Goal: Task Accomplishment & Management: Use online tool/utility

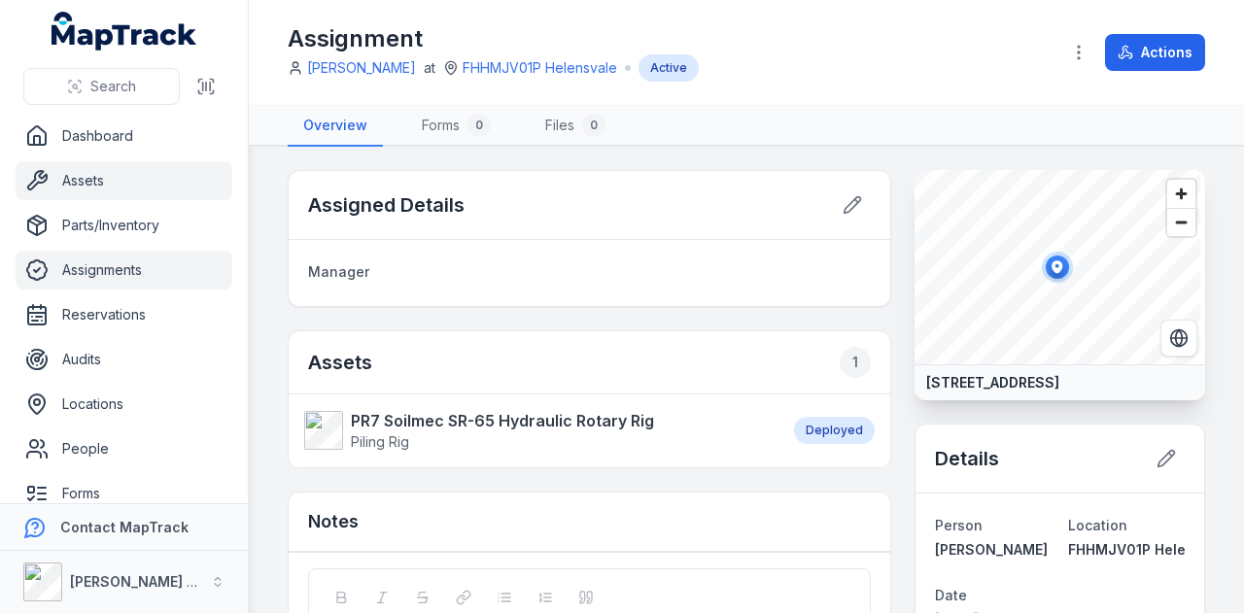
click at [96, 184] on link "Assets" at bounding box center [124, 180] width 217 height 39
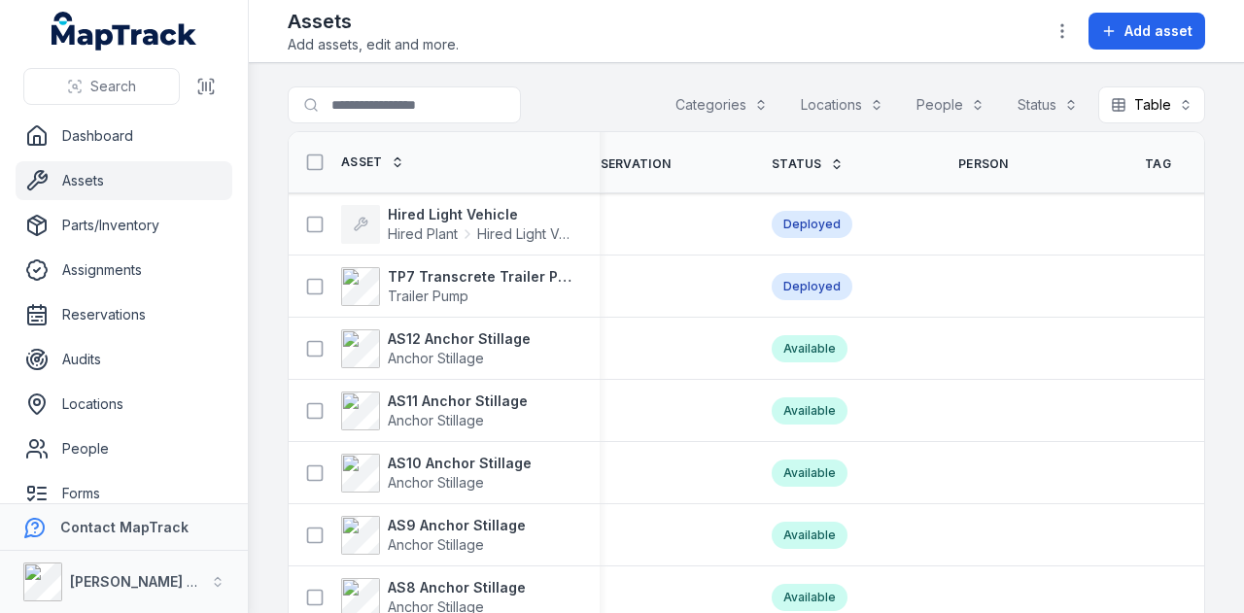
scroll to position [0, 705]
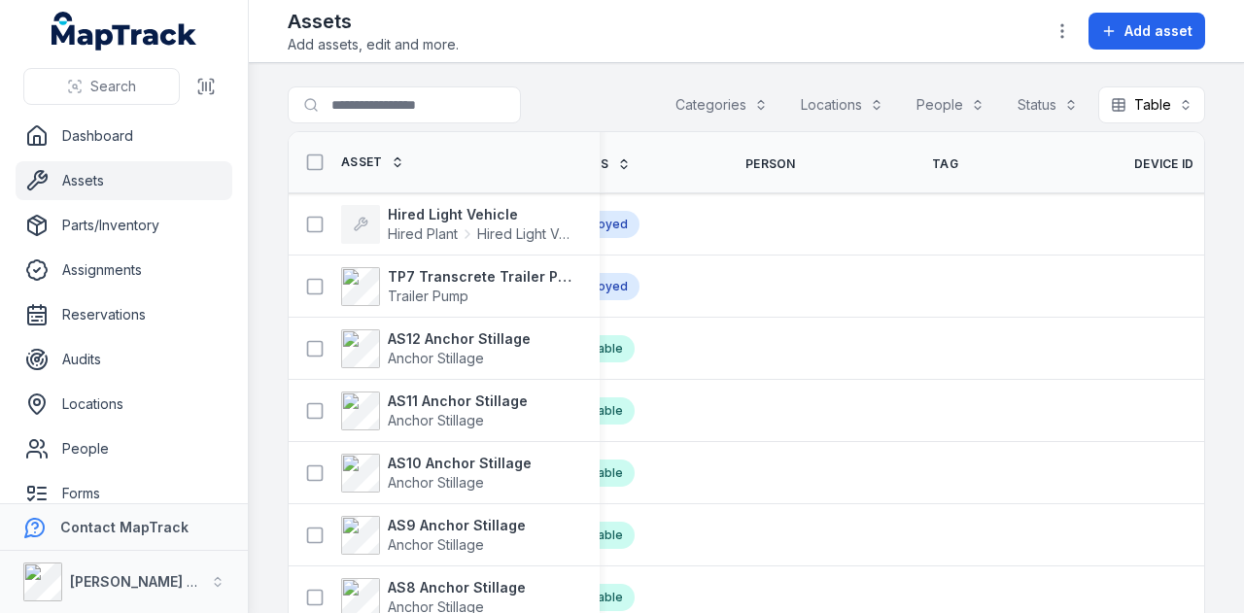
click at [1134, 160] on span "Device ID" at bounding box center [1164, 164] width 60 height 16
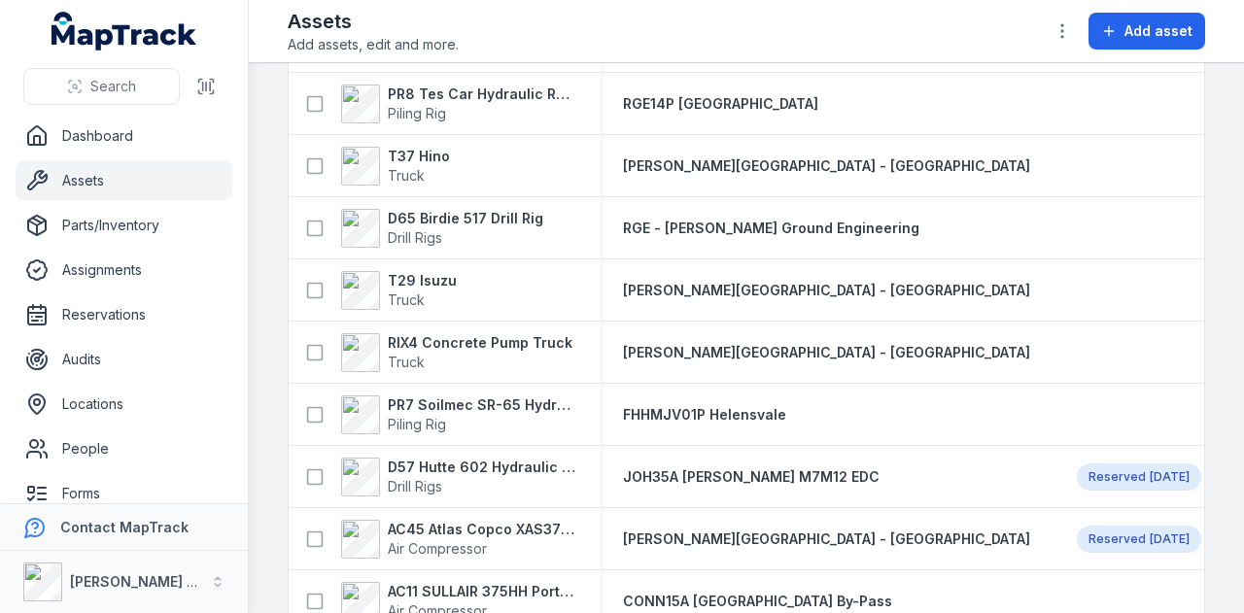
scroll to position [777, 0]
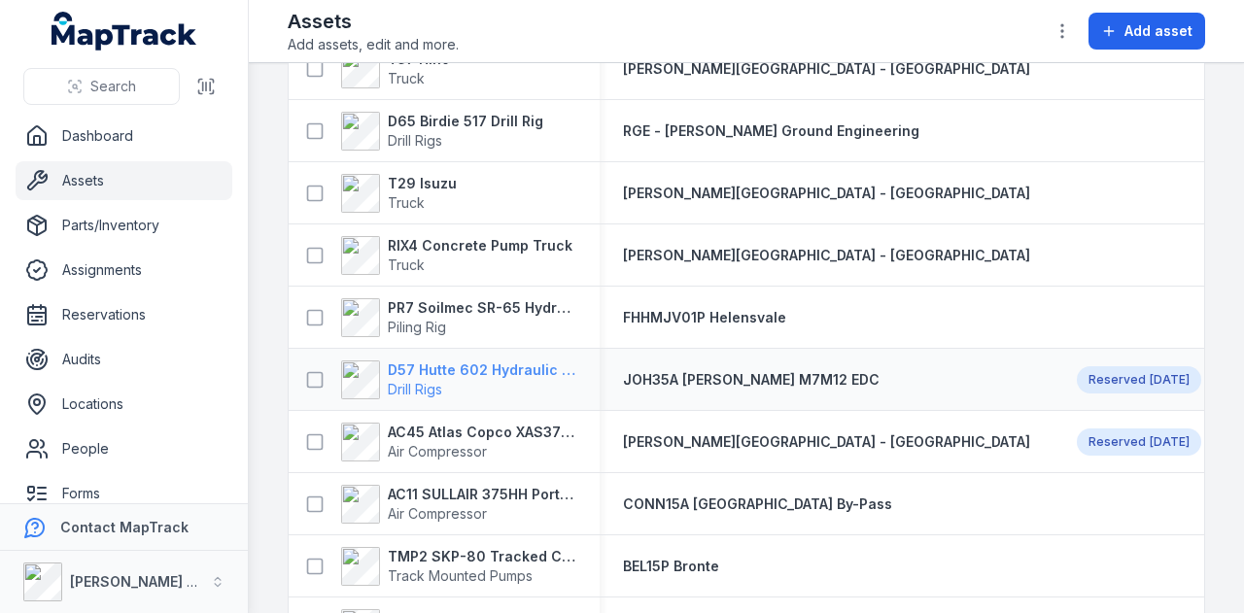
click at [498, 363] on strong "D57 Hutte 602 Hydraulic Crawler Drill" at bounding box center [482, 370] width 189 height 19
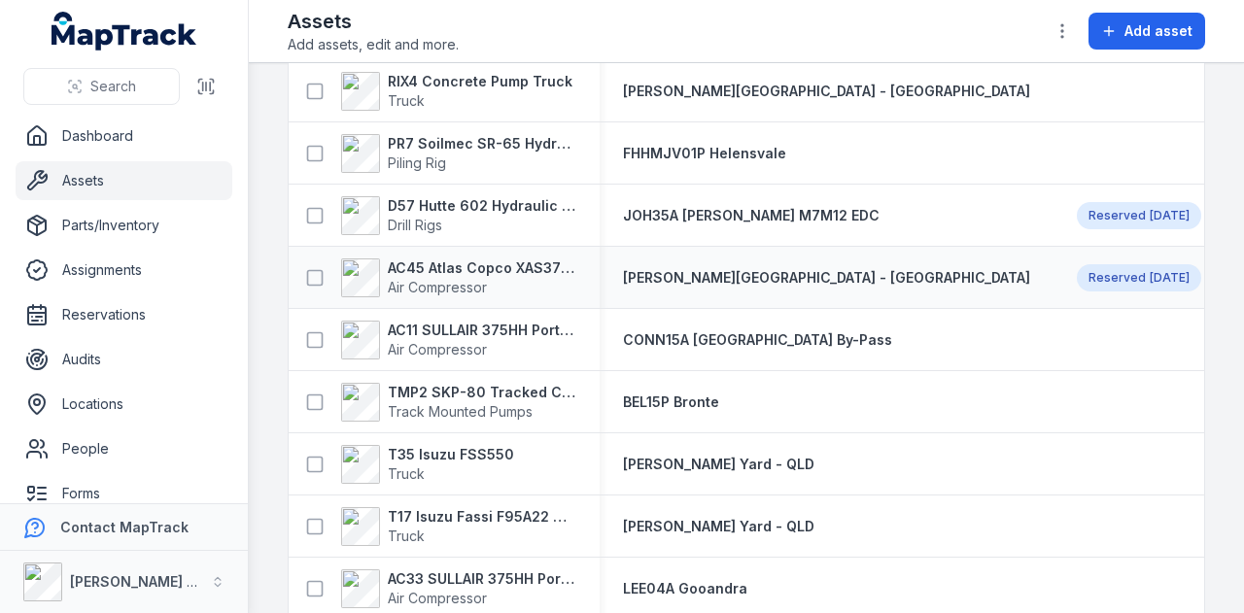
scroll to position [972, 0]
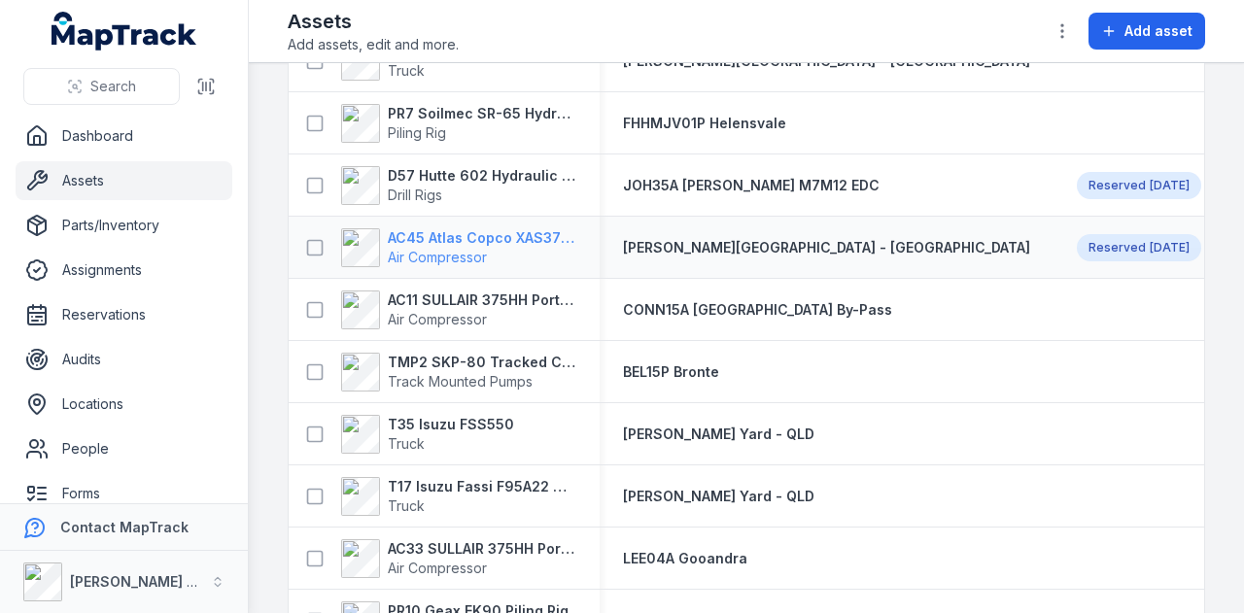
click at [482, 239] on strong "AC45 Atlas Copco XAS375TA" at bounding box center [482, 237] width 189 height 19
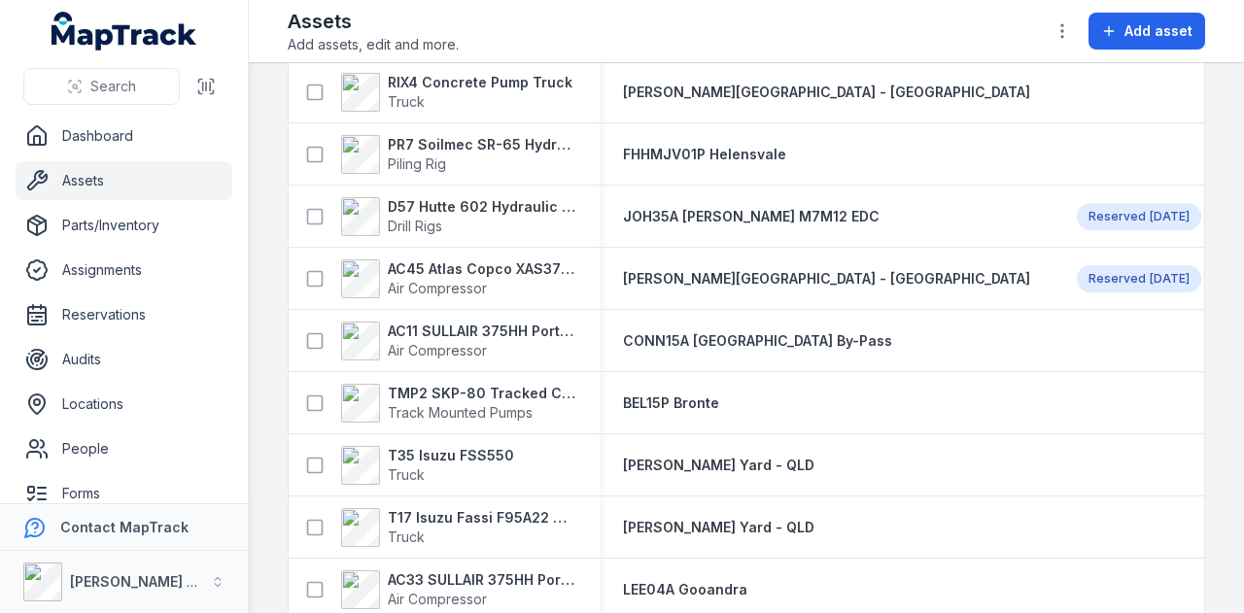
scroll to position [972, 0]
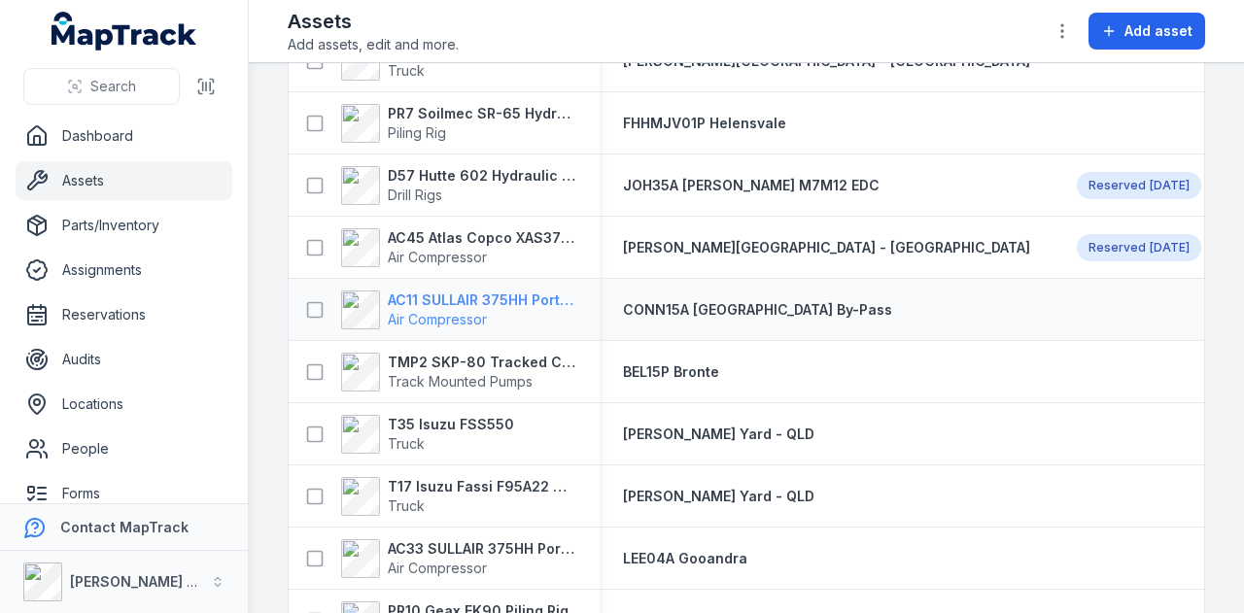
click at [507, 294] on strong "AC11 SULLAIR 375HH Portable Compressor" at bounding box center [482, 300] width 189 height 19
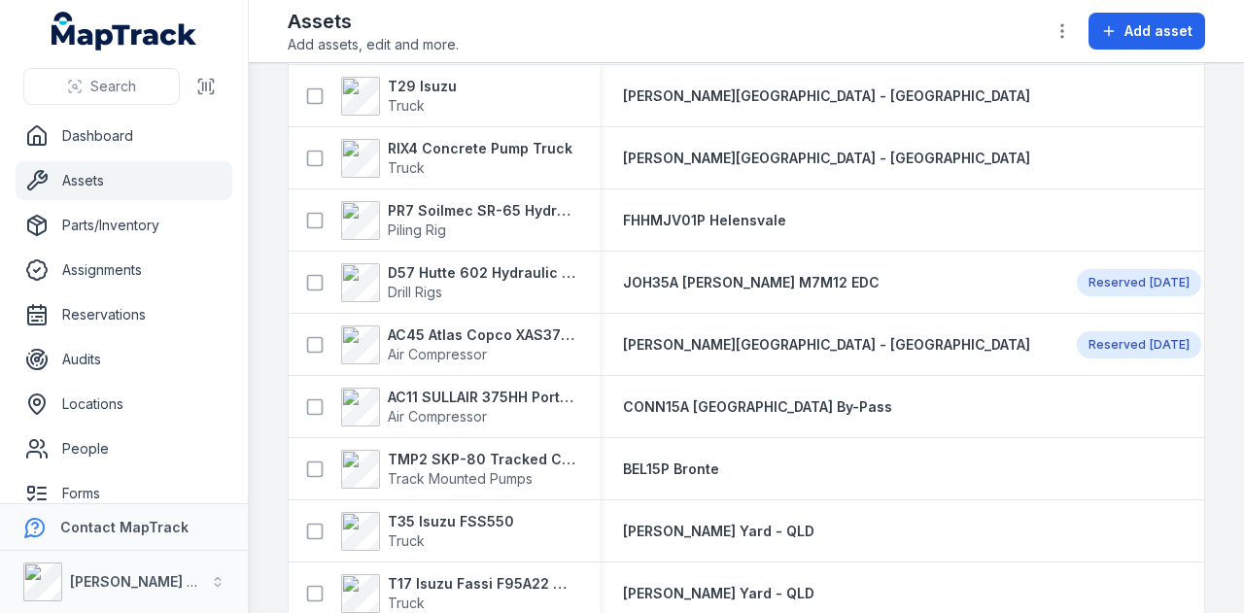
scroll to position [972, 0]
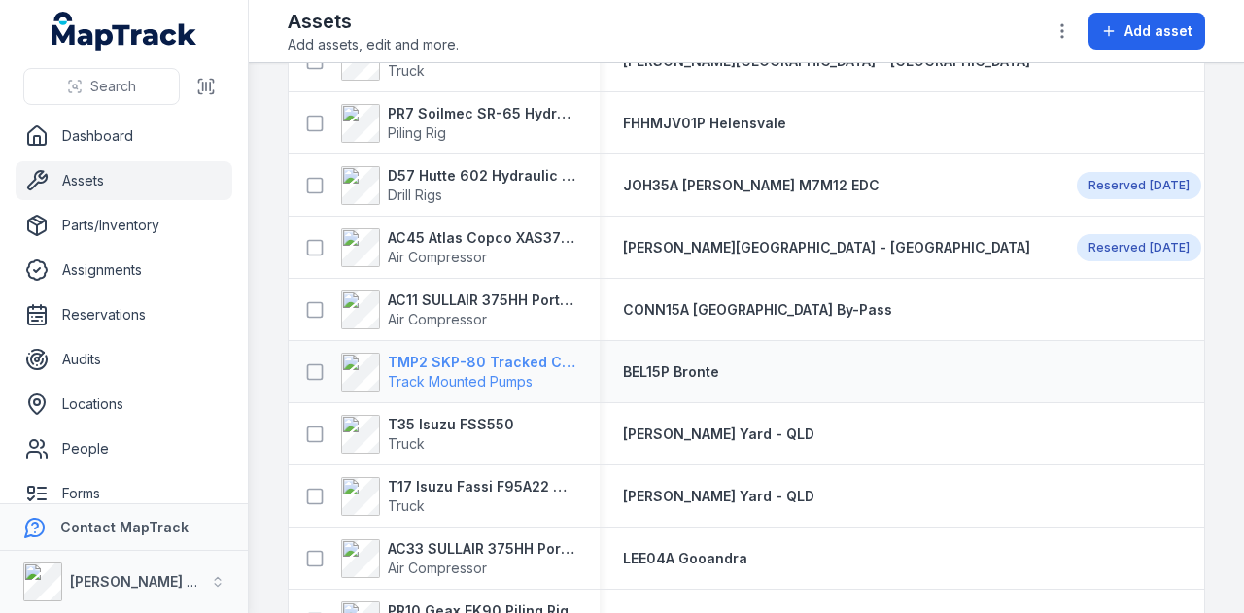
click at [526, 363] on strong "TMP2 SKP-80 Tracked Concrete Pump" at bounding box center [482, 362] width 189 height 19
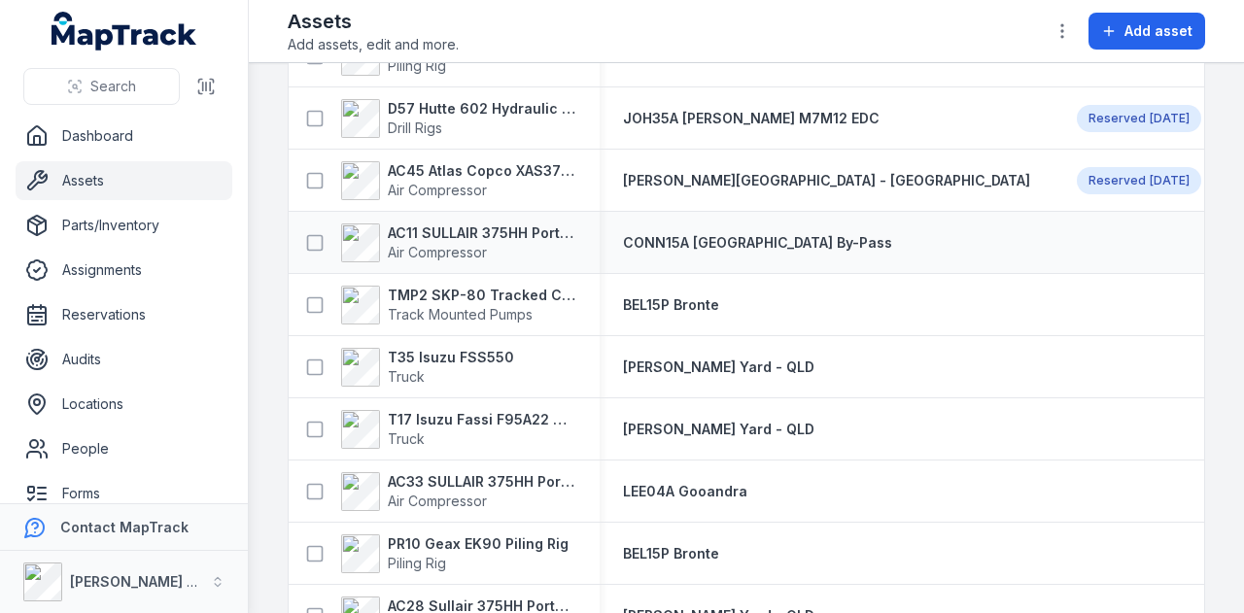
scroll to position [1069, 0]
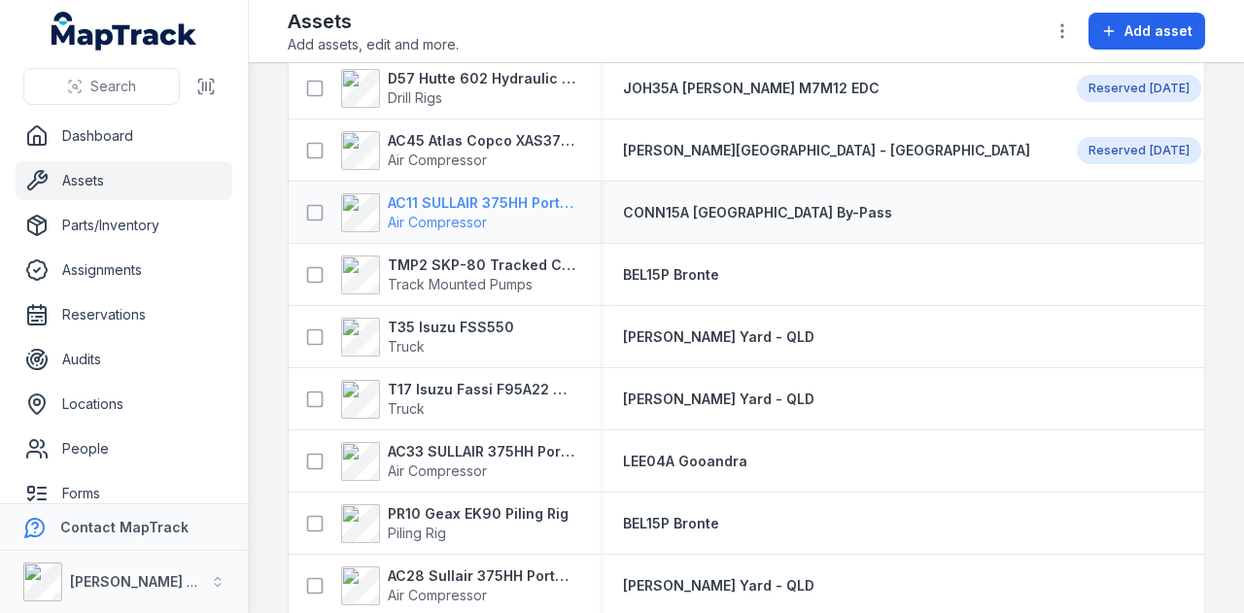
click at [519, 198] on strong "AC11 SULLAIR 375HH Portable Compressor" at bounding box center [482, 202] width 189 height 19
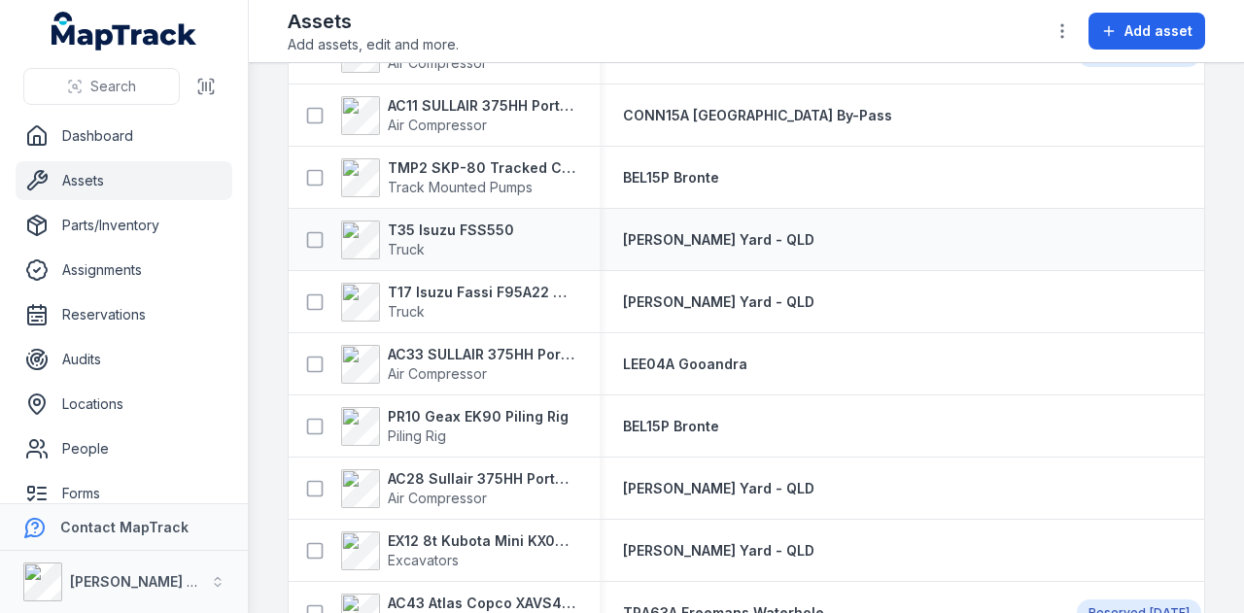
scroll to position [1263, 0]
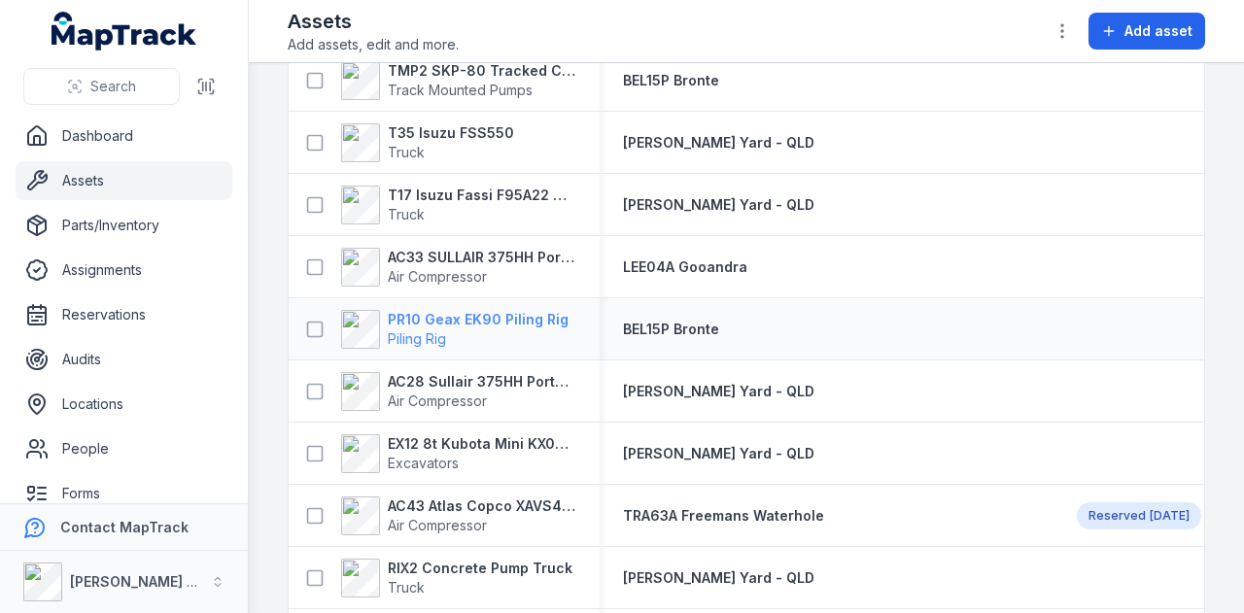
click at [533, 321] on strong "PR10 Geax EK90 Piling Rig" at bounding box center [478, 319] width 181 height 19
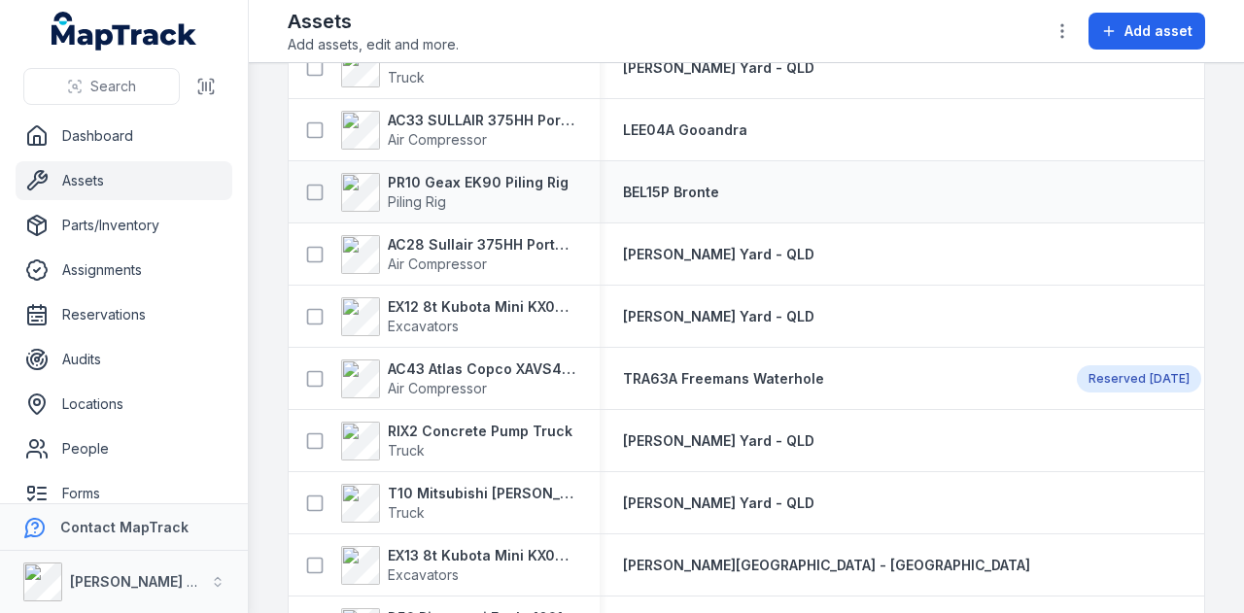
scroll to position [1458, 0]
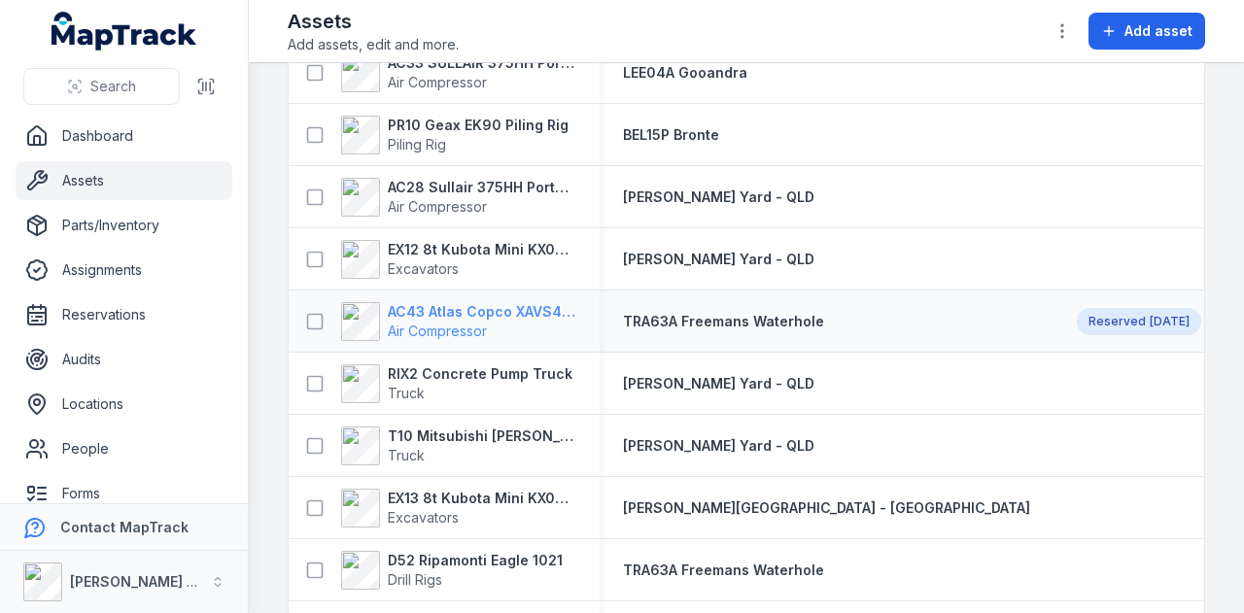
click at [533, 308] on strong "AC43 Atlas Copco XAVS450" at bounding box center [482, 311] width 189 height 19
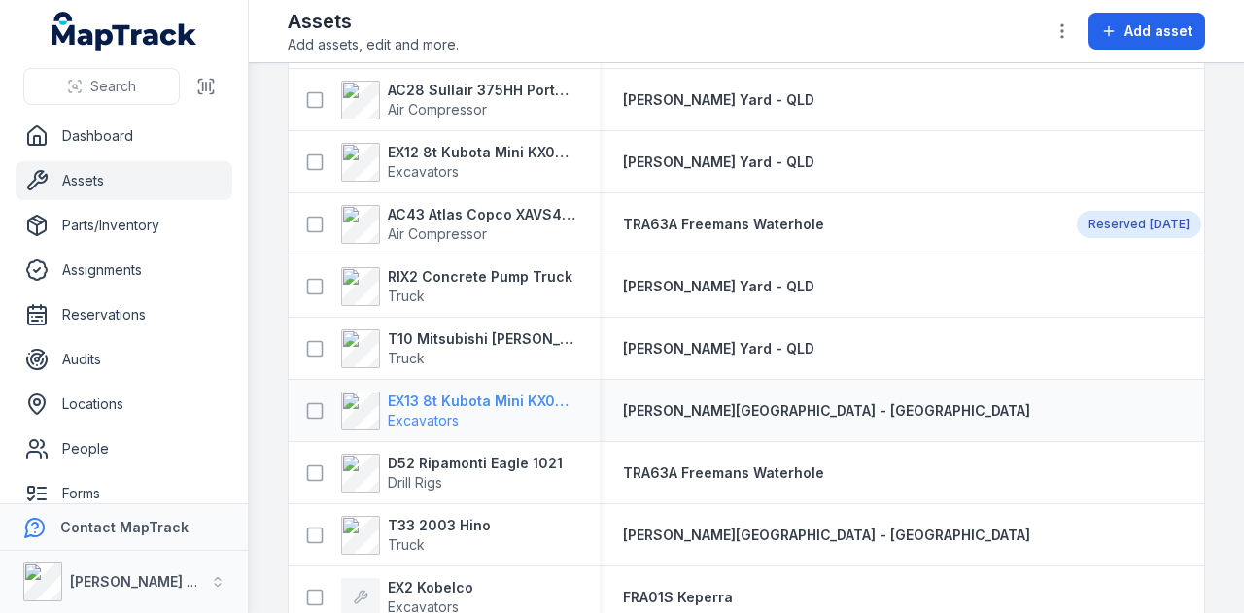
click at [537, 396] on strong "EX13 8t Kubota Mini KX080-3SLA" at bounding box center [482, 401] width 189 height 19
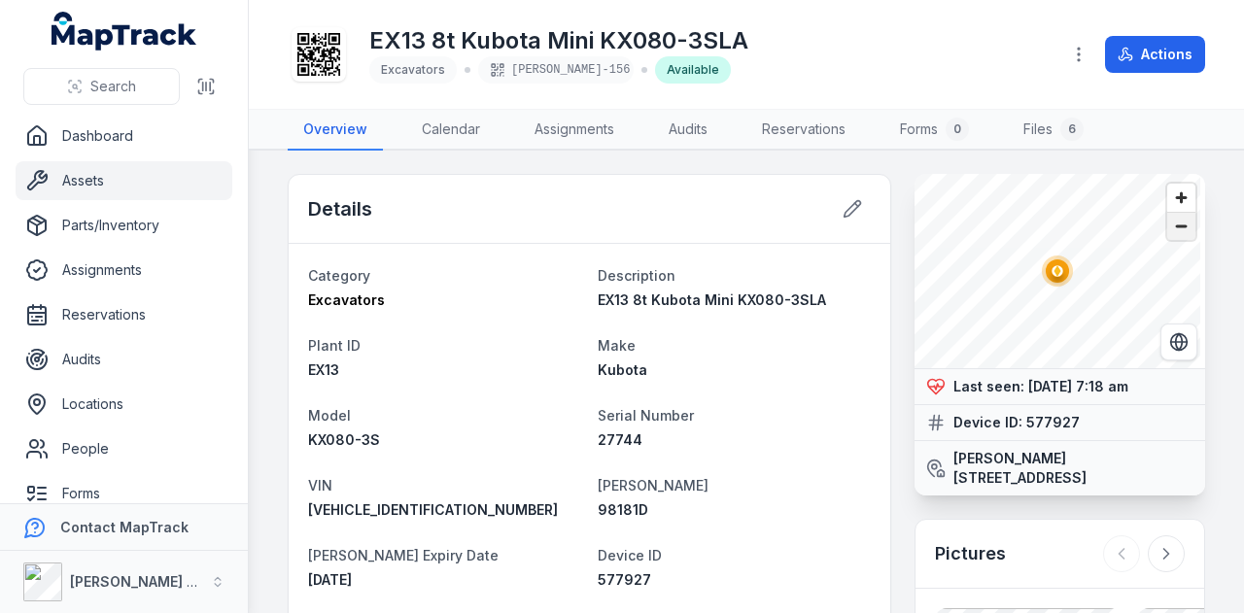
click at [1167, 225] on span "Zoom out" at bounding box center [1181, 226] width 28 height 27
click at [1167, 223] on span "Zoom out" at bounding box center [1181, 226] width 28 height 27
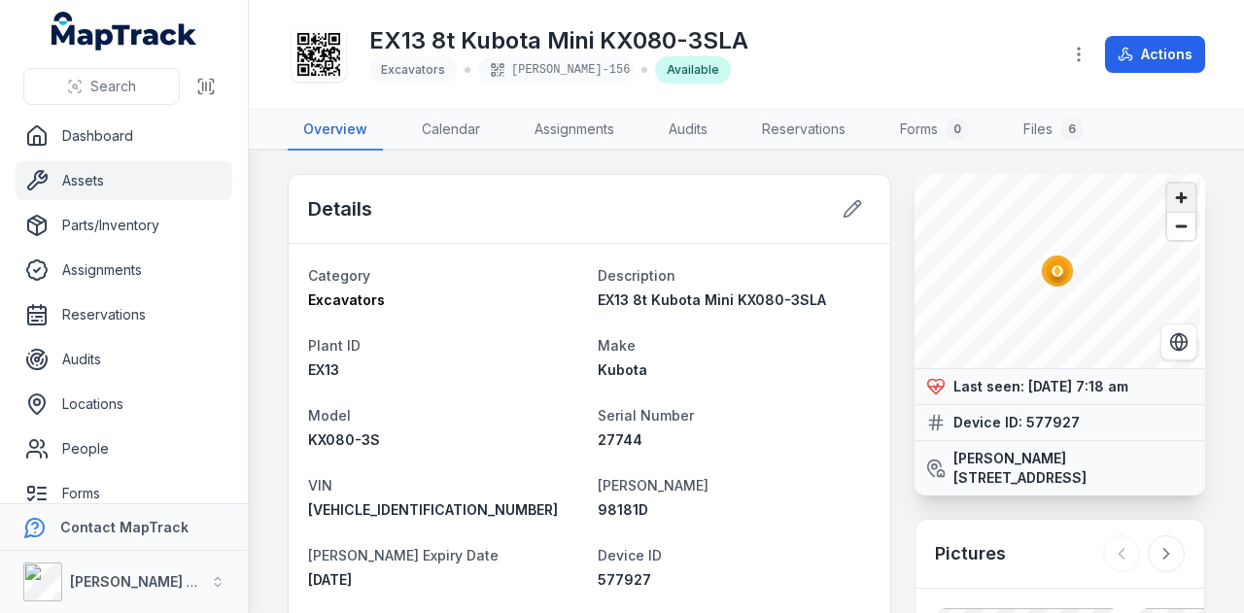
click at [1167, 201] on span "Zoom in" at bounding box center [1181, 198] width 28 height 28
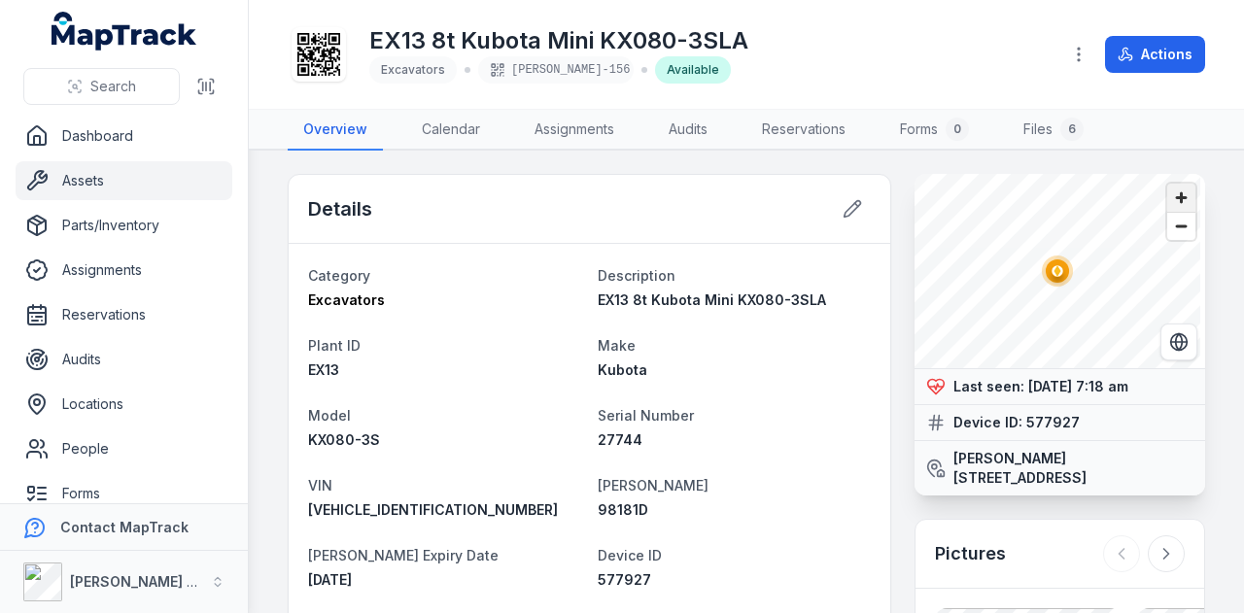
click at [1167, 201] on span "Zoom in" at bounding box center [1181, 198] width 28 height 28
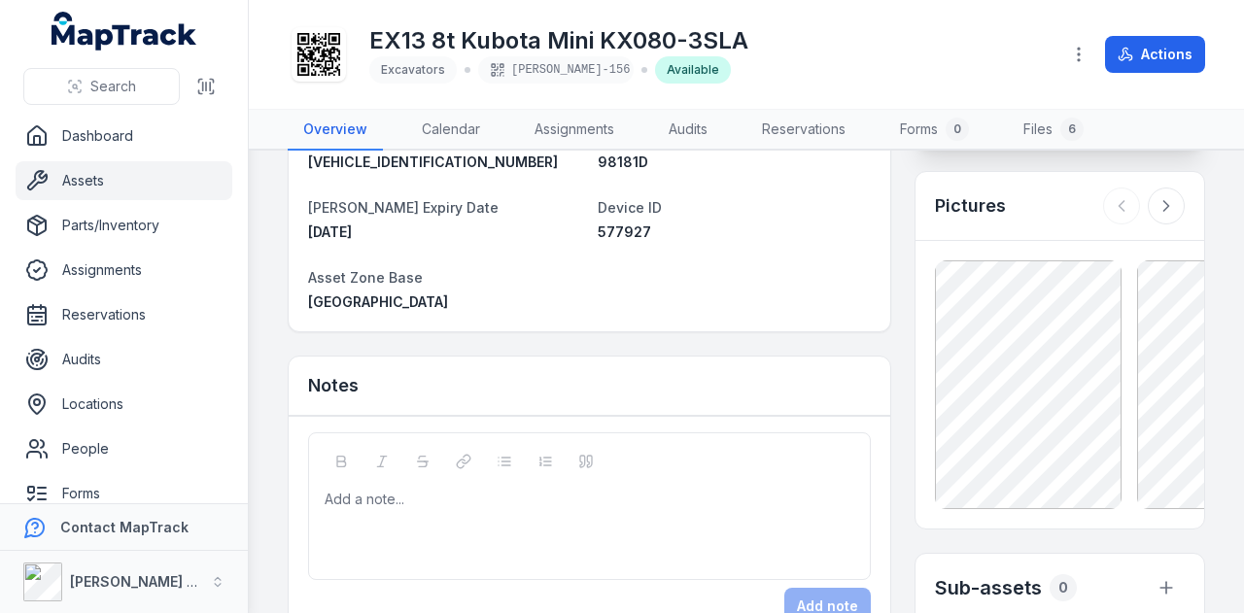
scroll to position [350, 0]
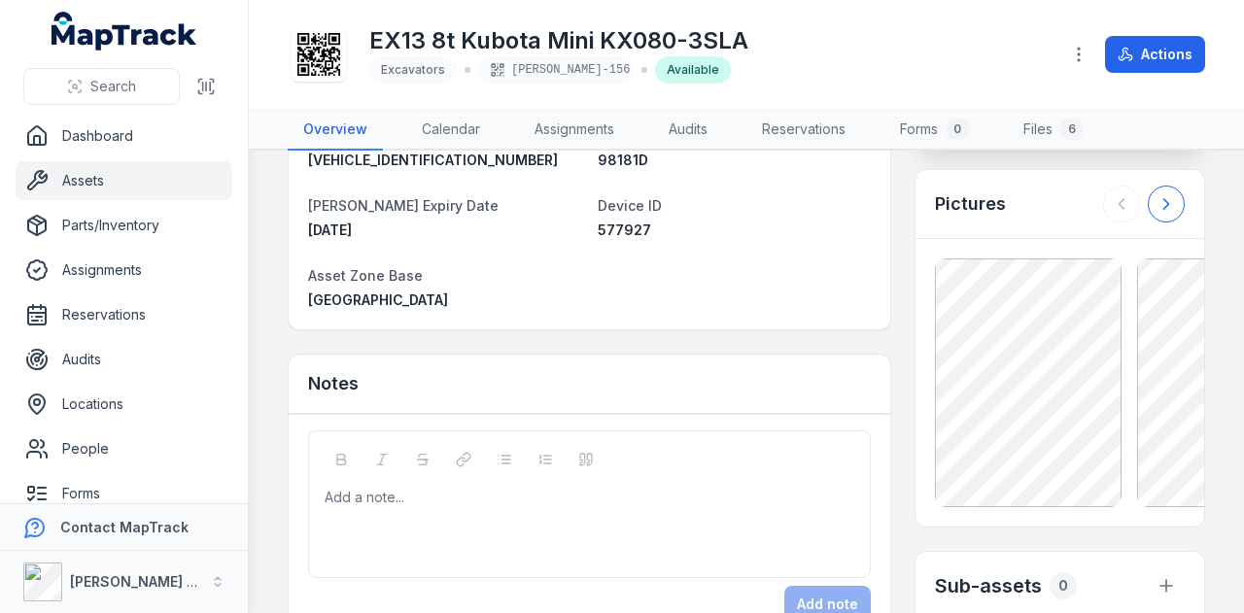
click at [1156, 207] on icon at bounding box center [1165, 203] width 19 height 19
click at [1112, 206] on icon at bounding box center [1121, 203] width 19 height 19
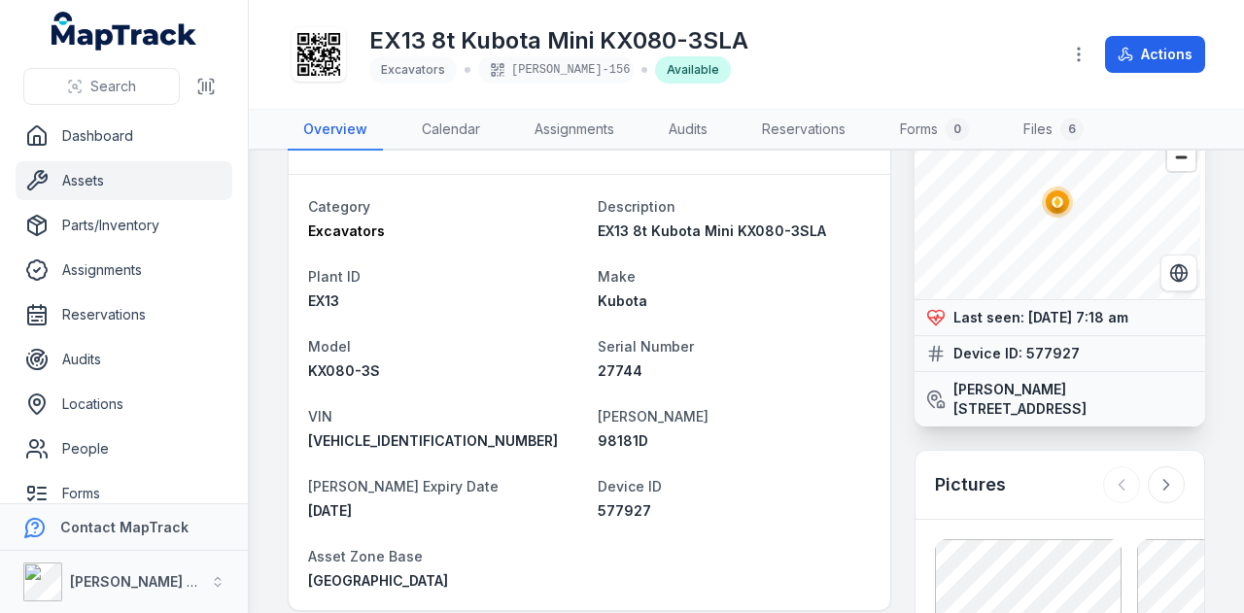
scroll to position [97, 0]
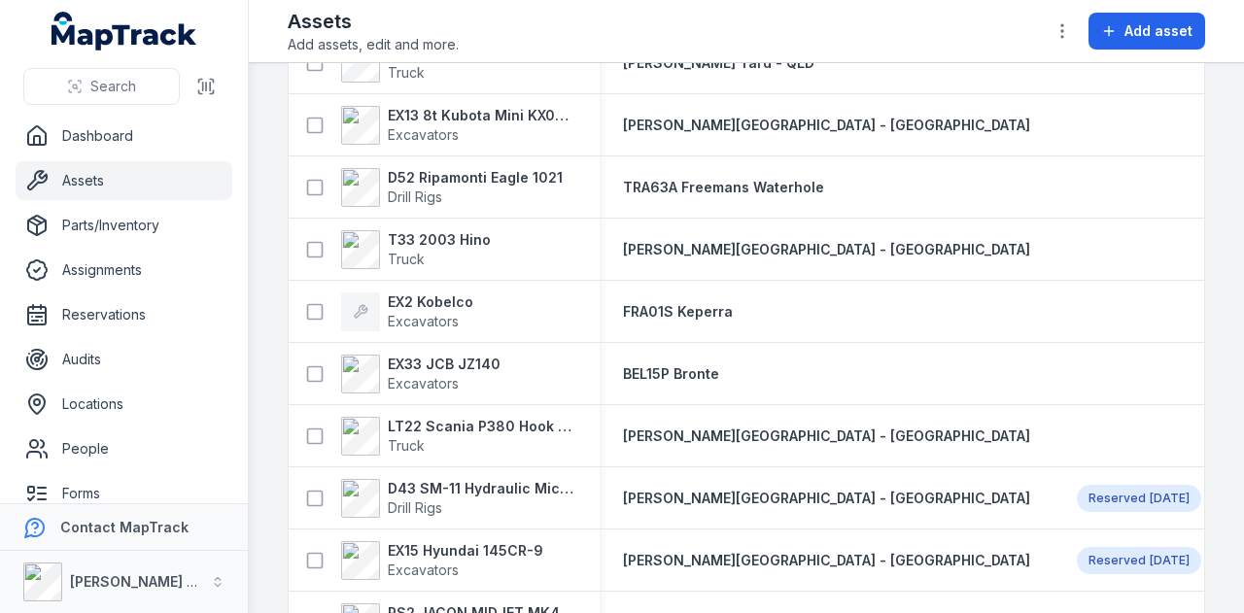
scroll to position [1846, 0]
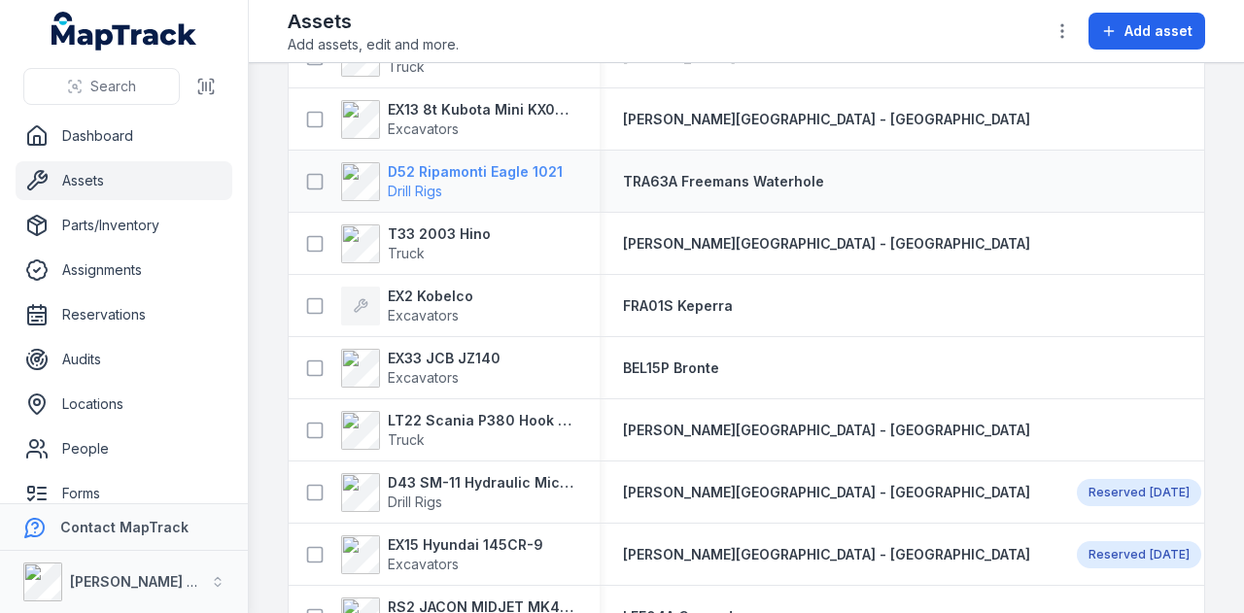
click at [503, 171] on strong "D52 Ripamonti Eagle 1021" at bounding box center [475, 171] width 175 height 19
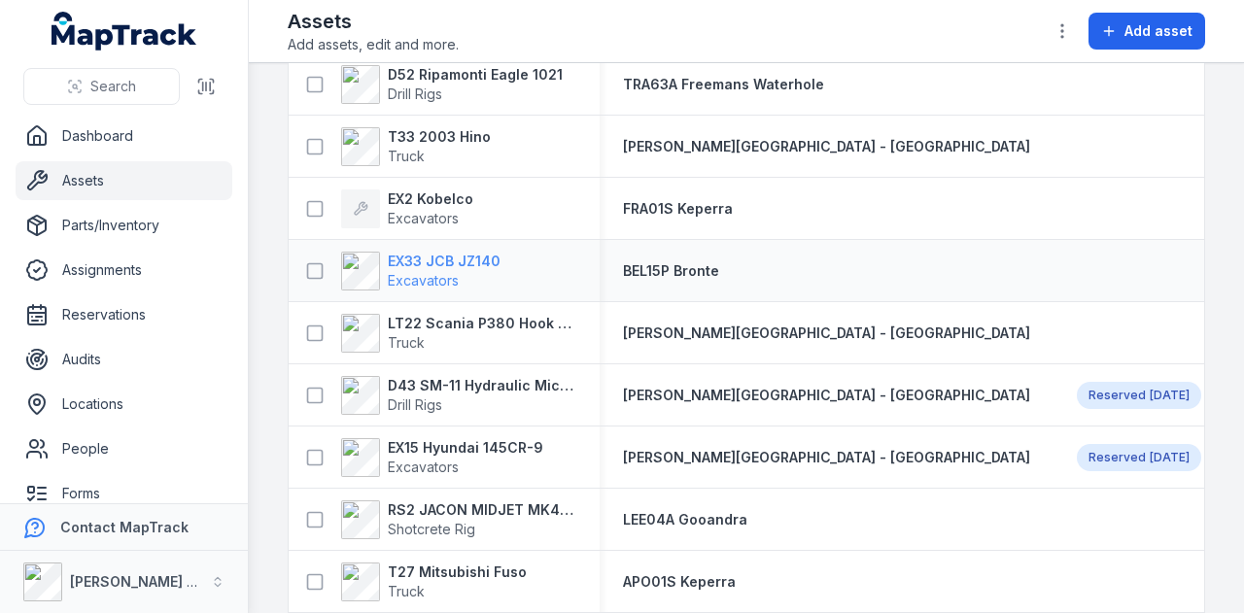
click at [489, 257] on strong "EX33 JCB JZ140" at bounding box center [444, 261] width 113 height 19
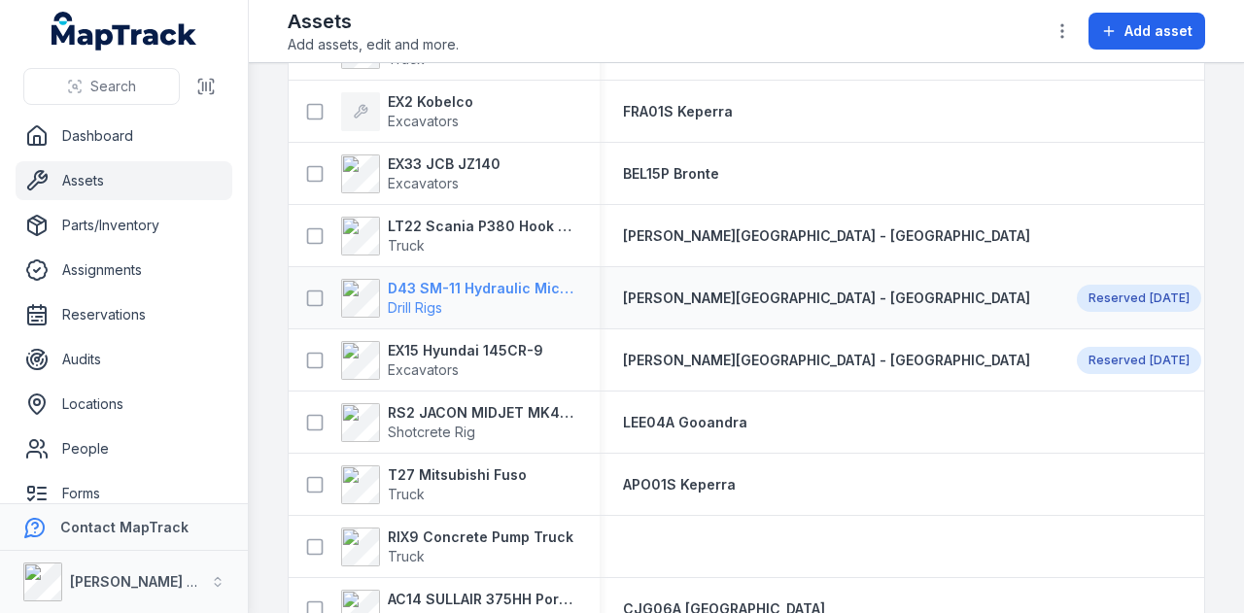
click at [457, 281] on strong "D43 SM-11 Hydraulic Microdrilling" at bounding box center [482, 288] width 189 height 19
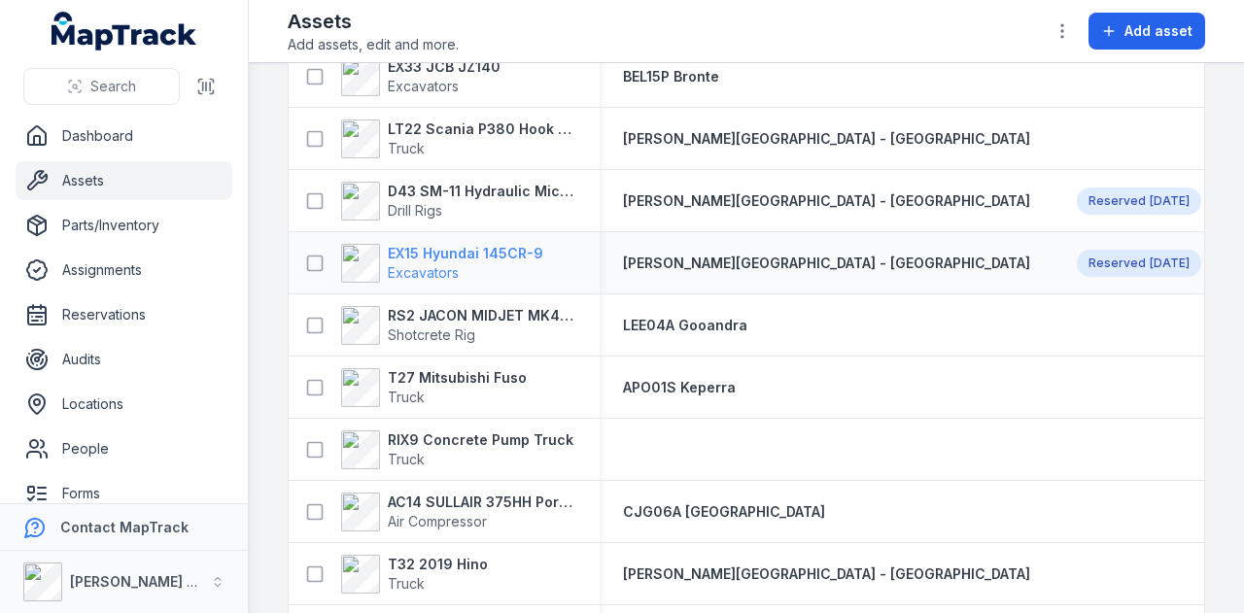
click at [487, 250] on strong "EX15 Hyundai 145CR-9" at bounding box center [465, 253] width 155 height 19
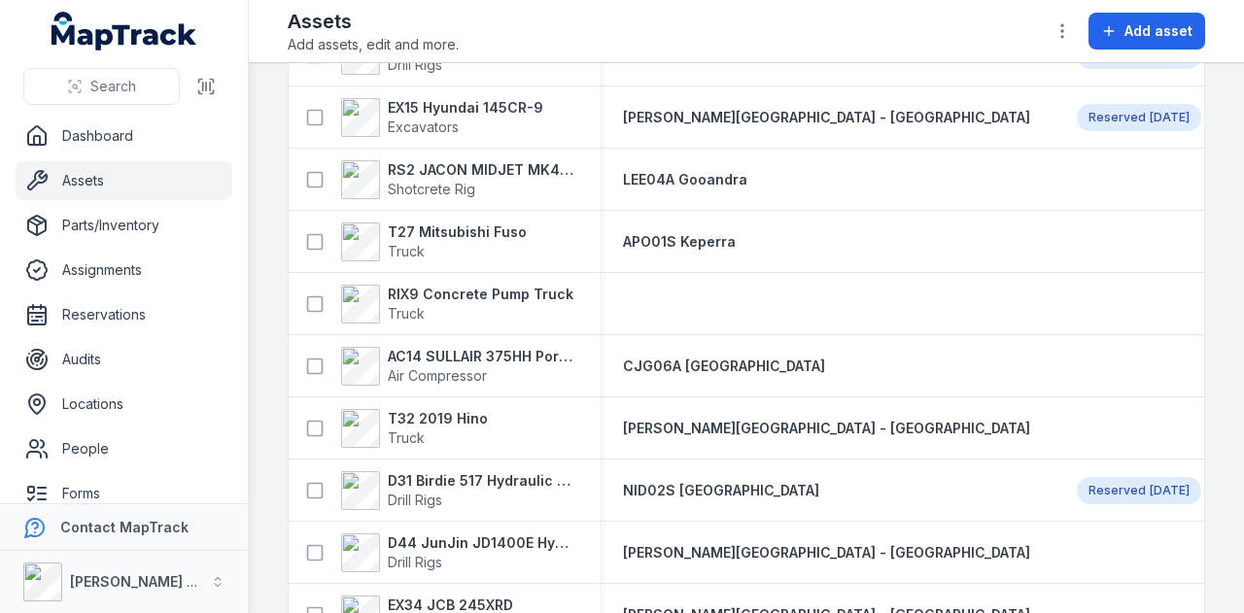
scroll to position [2255, 0]
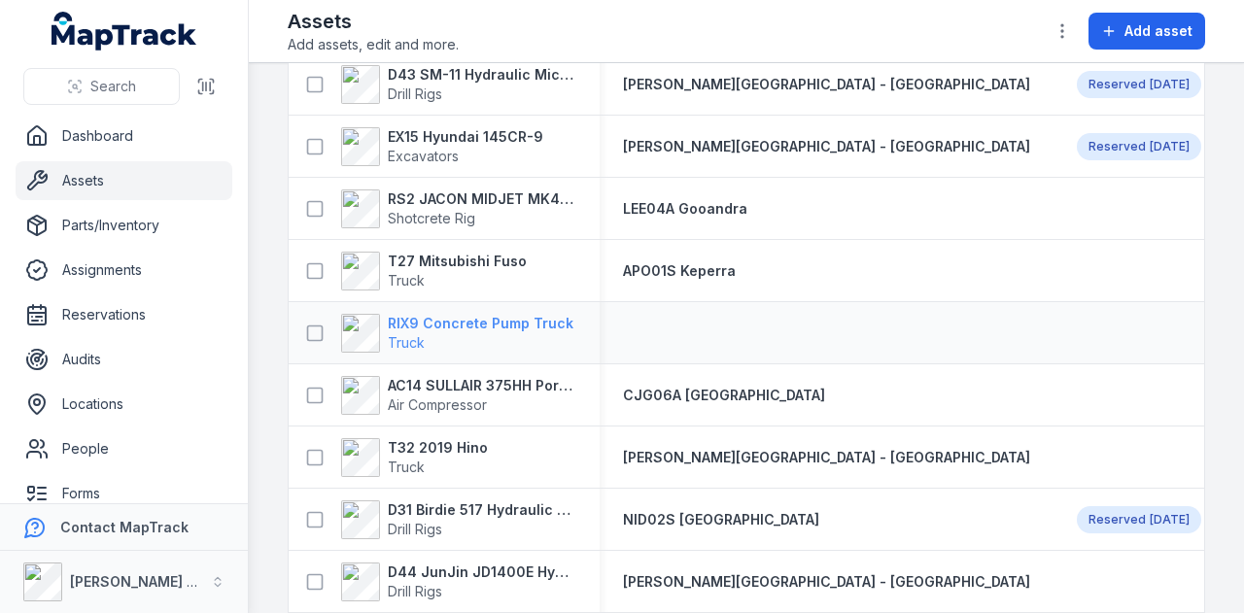
click at [465, 324] on strong "RIX9 Concrete Pump Truck" at bounding box center [481, 323] width 186 height 19
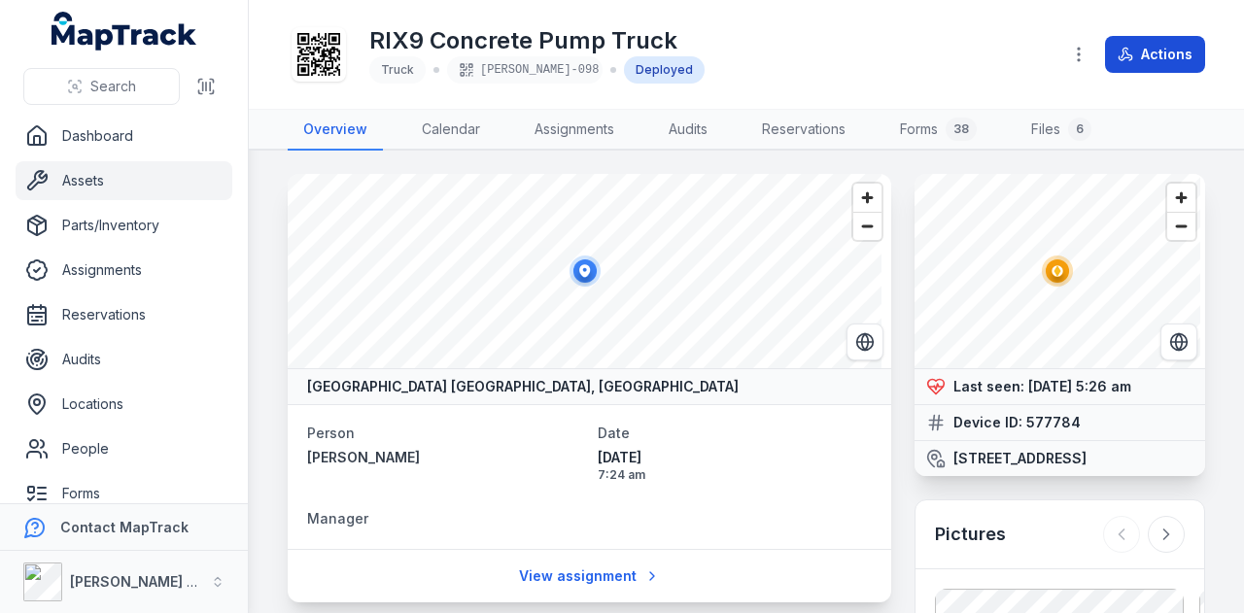
click at [1152, 37] on button "Actions" at bounding box center [1155, 54] width 100 height 37
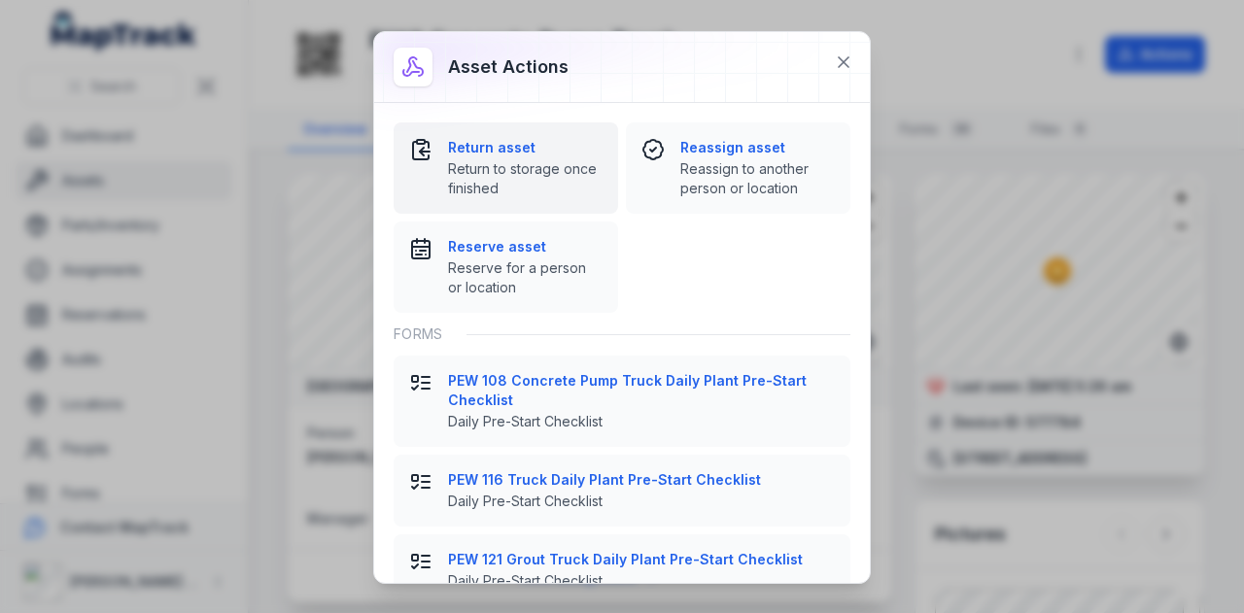
click at [499, 151] on strong "Return asset" at bounding box center [525, 147] width 155 height 19
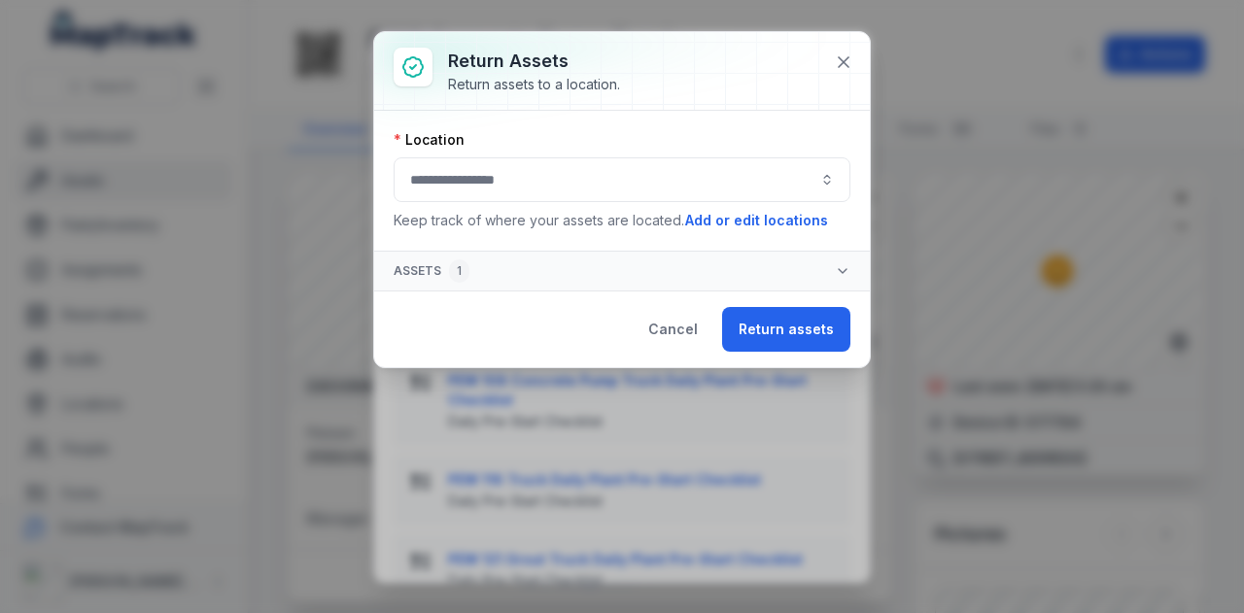
click at [658, 178] on button "button" at bounding box center [622, 179] width 457 height 45
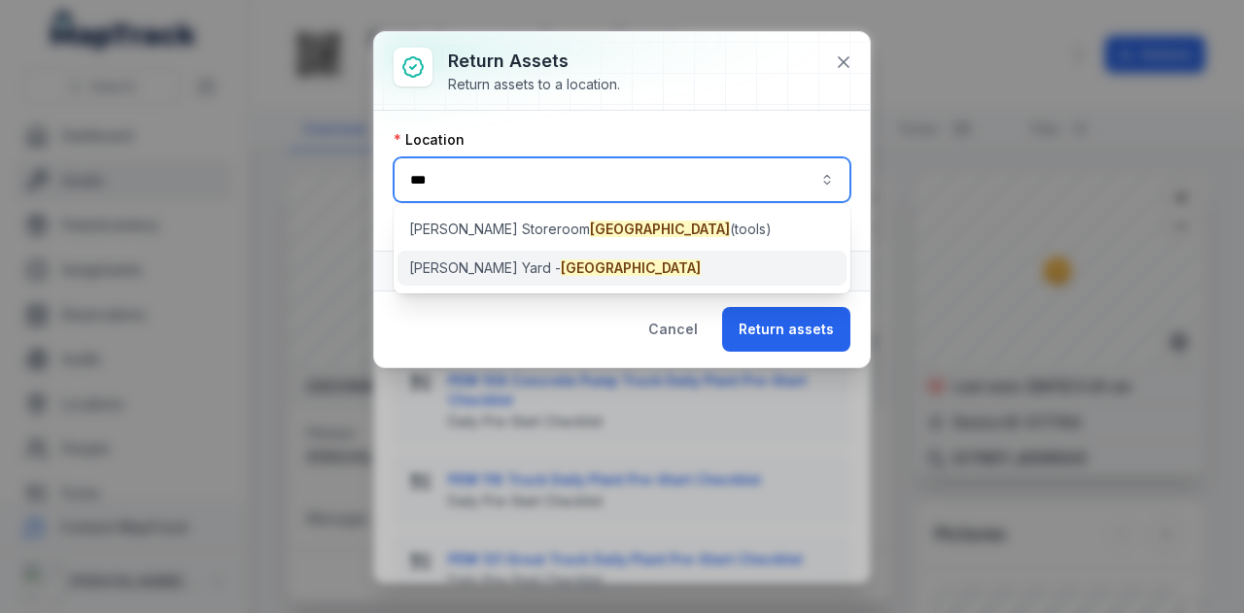
type input "***"
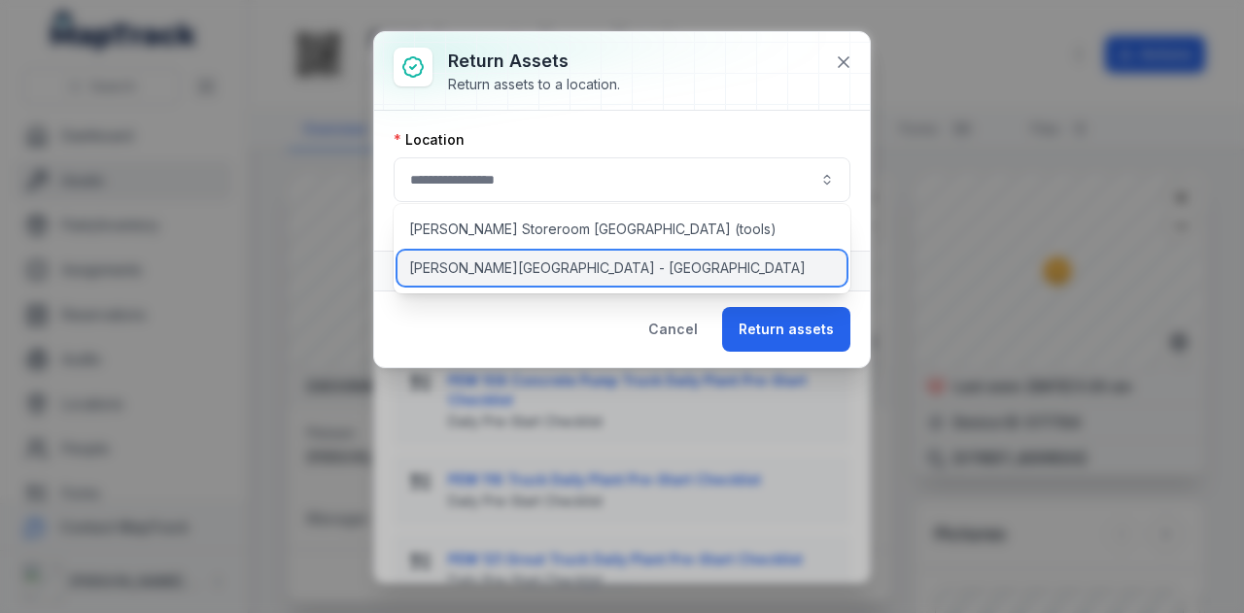
click at [598, 270] on div "[PERSON_NAME][GEOGRAPHIC_DATA] - [GEOGRAPHIC_DATA]" at bounding box center [622, 268] width 450 height 35
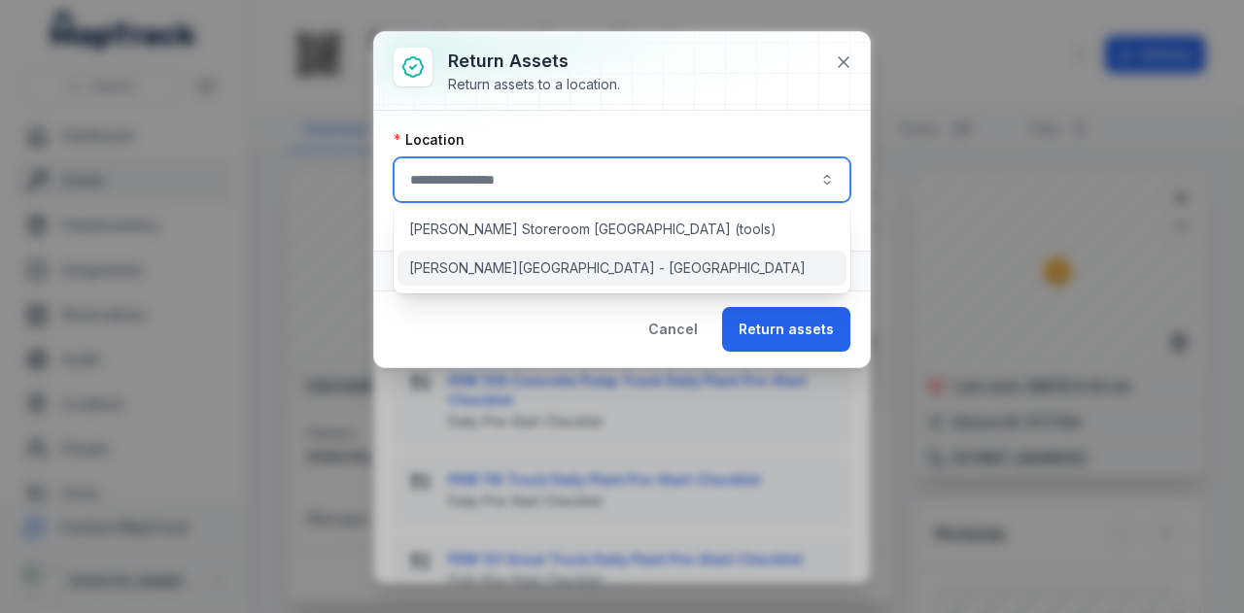
type input "**********"
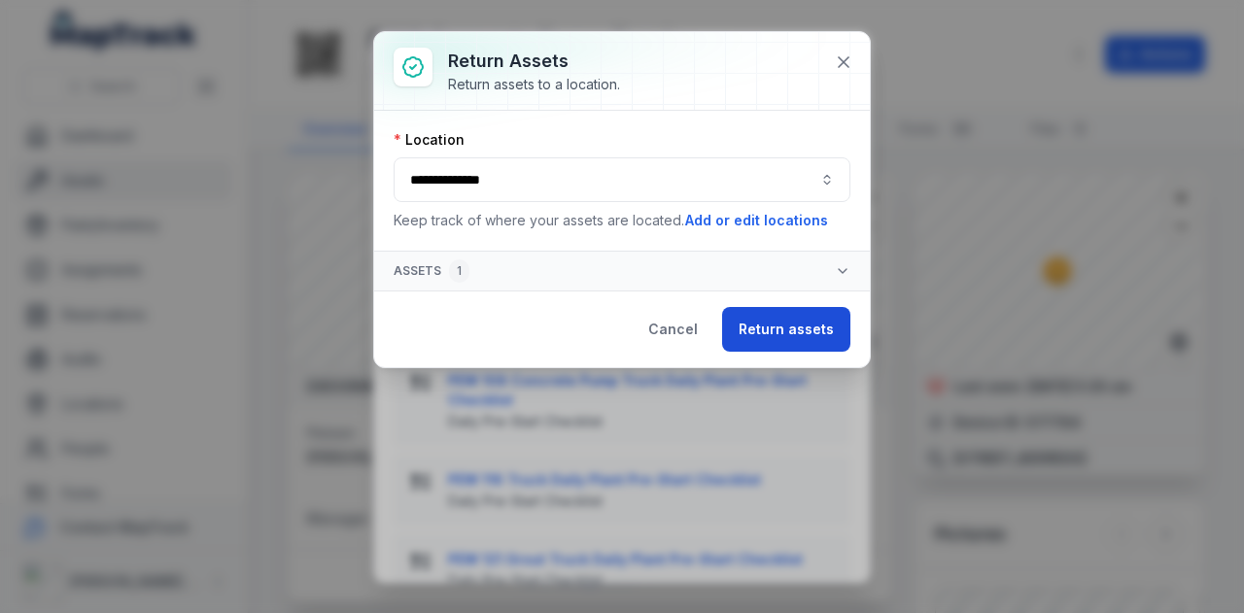
click at [830, 331] on button "Return assets" at bounding box center [786, 329] width 128 height 45
